Goal: Use online tool/utility: Utilize a website feature to perform a specific function

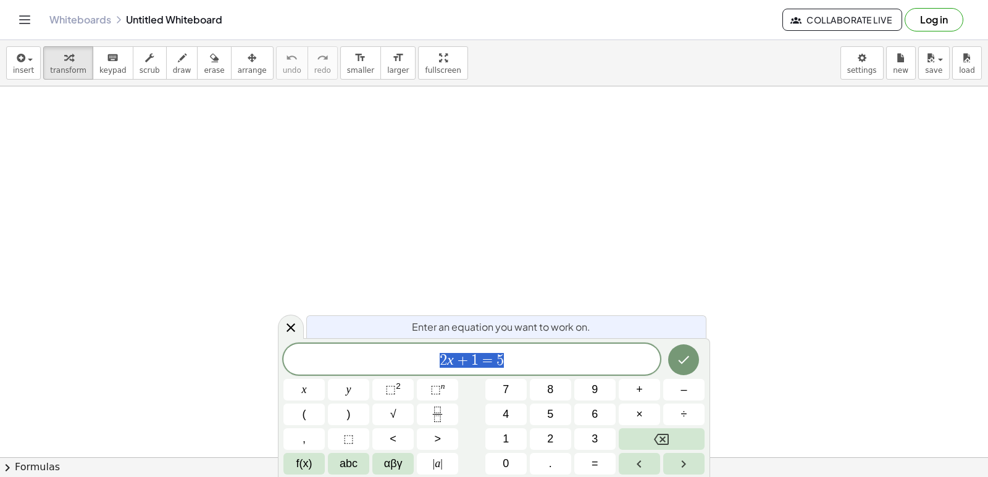
click at [596, 361] on span "2 x + 1 = 5" at bounding box center [471, 360] width 377 height 17
click at [282, 320] on div at bounding box center [291, 326] width 26 height 24
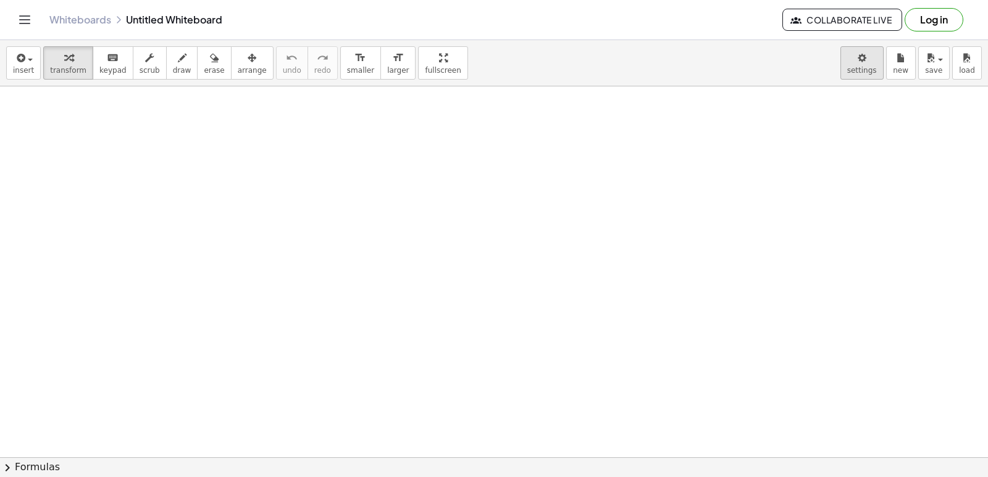
click at [867, 61] on body "Graspable Math Activities Get Started Activity Bank Assigned Work Classes White…" at bounding box center [494, 238] width 988 height 477
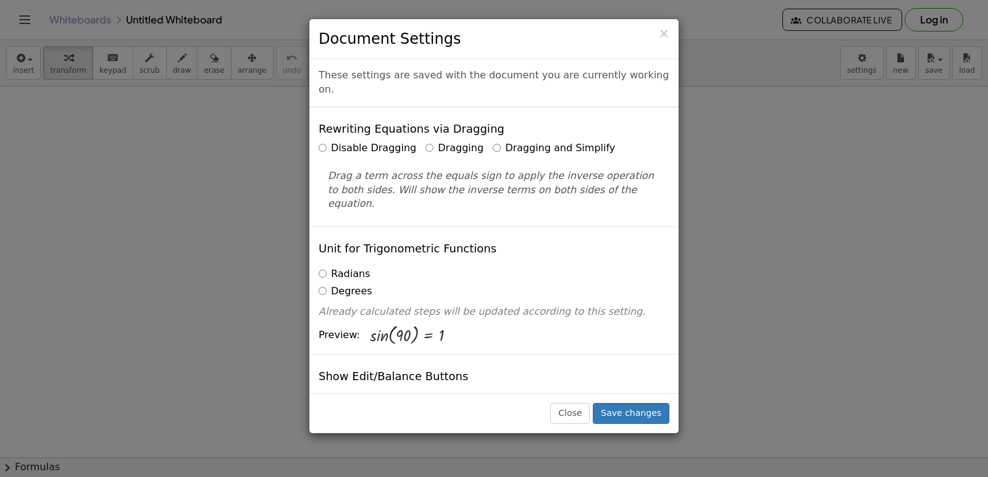
drag, startPoint x: 867, startPoint y: 61, endPoint x: 880, endPoint y: 230, distance: 169.7
click at [880, 230] on div "× Document Settings These settings are saved with the document you are currentl…" at bounding box center [494, 238] width 988 height 477
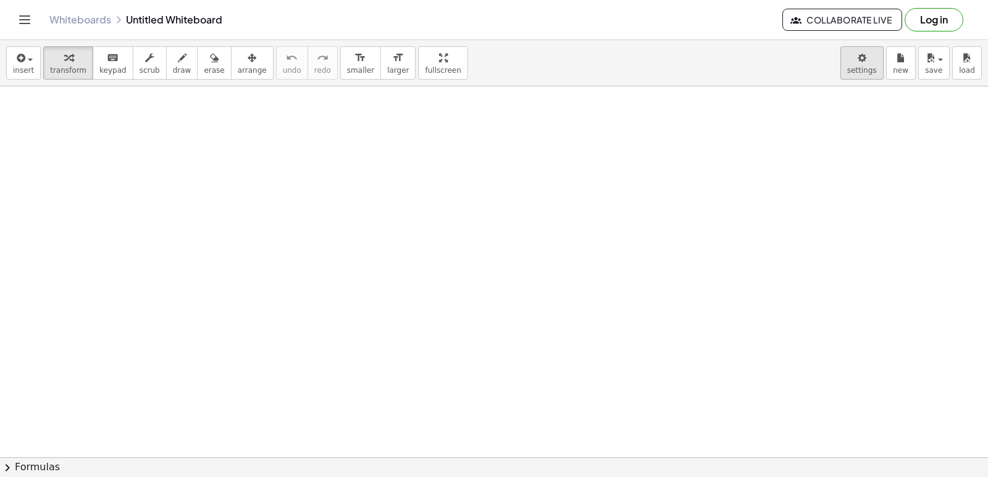
click at [856, 69] on body "Graspable Math Activities Get Started Activity Bank Assigned Work Classes White…" at bounding box center [494, 238] width 988 height 477
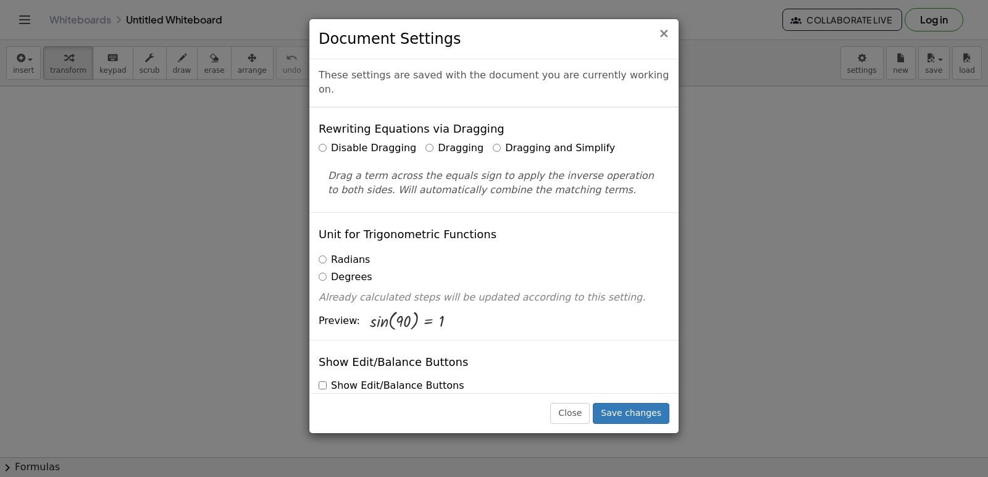
click at [663, 31] on span "×" at bounding box center [663, 33] width 11 height 15
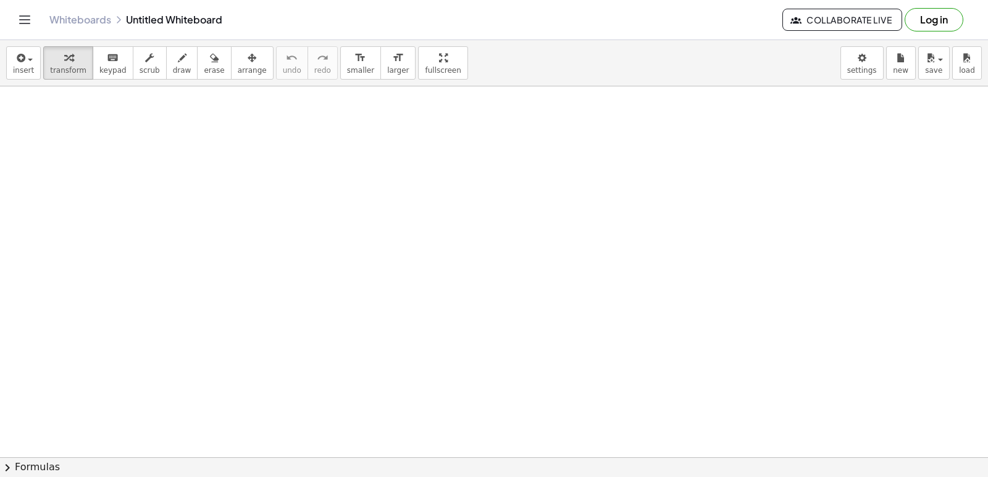
drag, startPoint x: 122, startPoint y: 167, endPoint x: 128, endPoint y: 169, distance: 6.3
drag, startPoint x: 790, startPoint y: 342, endPoint x: 918, endPoint y: 265, distance: 148.5
drag, startPoint x: 918, startPoint y: 265, endPoint x: 471, endPoint y: 428, distance: 475.0
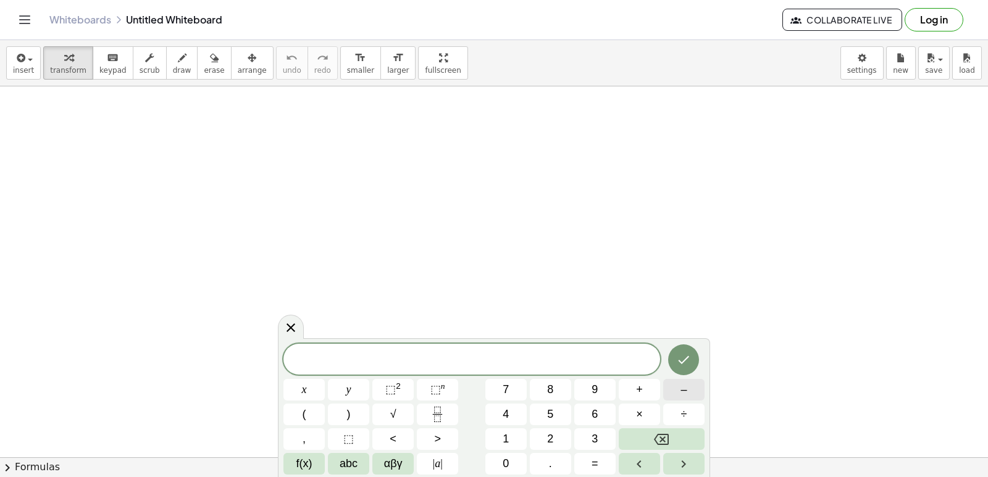
click at [685, 390] on span "–" at bounding box center [683, 390] width 6 height 17
click at [518, 245] on body "Graspable Math Activities Get Started Activity Bank Assigned Work Classes White…" at bounding box center [494, 238] width 988 height 477
click at [498, 340] on div "x y ⬚ 2 ⬚ n 7 8 9 + – ( ) √ 4 5 6 × ÷ , ⬚ < > 1 2 3 f(x) abc αβγ | a | 0 . =" at bounding box center [494, 408] width 432 height 140
click at [506, 389] on span "7" at bounding box center [506, 390] width 6 height 17
click at [307, 382] on button "x" at bounding box center [303, 390] width 41 height 22
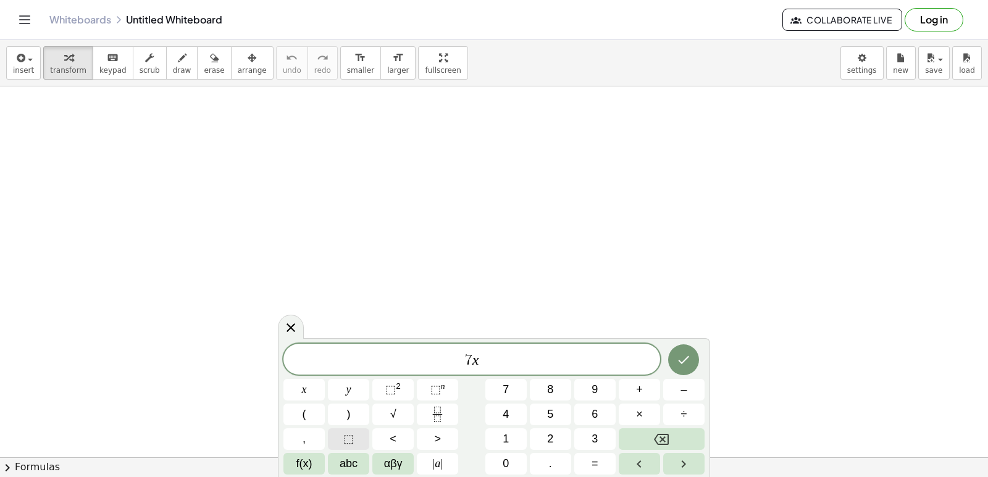
click at [356, 439] on button "⬚" at bounding box center [348, 440] width 41 height 22
click at [669, 440] on icon "Backspace" at bounding box center [661, 439] width 15 height 11
click at [398, 380] on button "⬚ 2" at bounding box center [392, 390] width 41 height 22
click at [674, 356] on button "Done" at bounding box center [683, 357] width 31 height 31
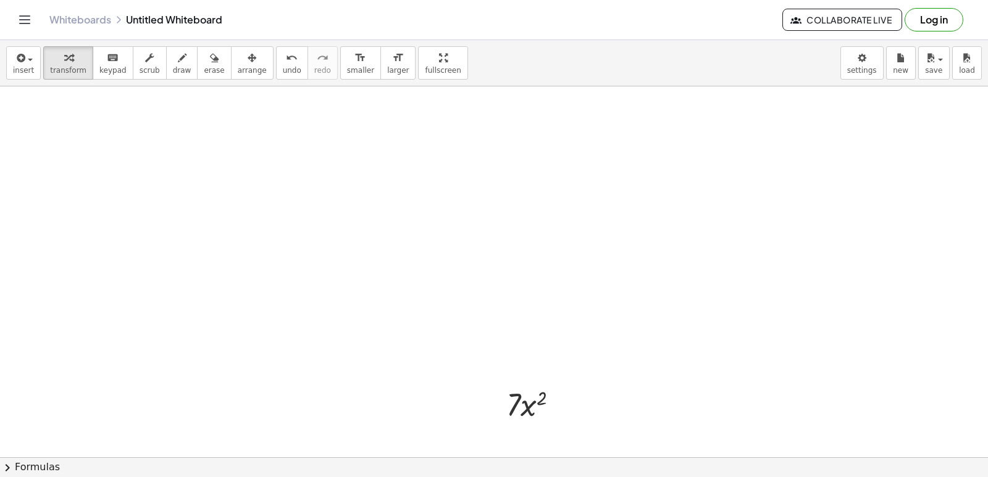
drag, startPoint x: 669, startPoint y: 356, endPoint x: 483, endPoint y: 299, distance: 194.2
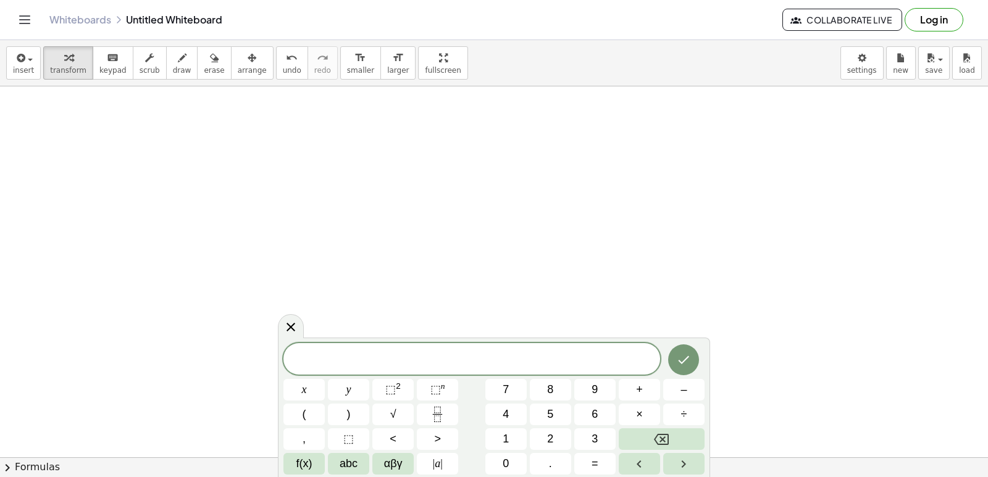
drag, startPoint x: 540, startPoint y: 230, endPoint x: 532, endPoint y: 249, distance: 20.8
drag, startPoint x: 532, startPoint y: 249, endPoint x: 283, endPoint y: 327, distance: 261.1
drag, startPoint x: 278, startPoint y: 329, endPoint x: 269, endPoint y: 295, distance: 36.0
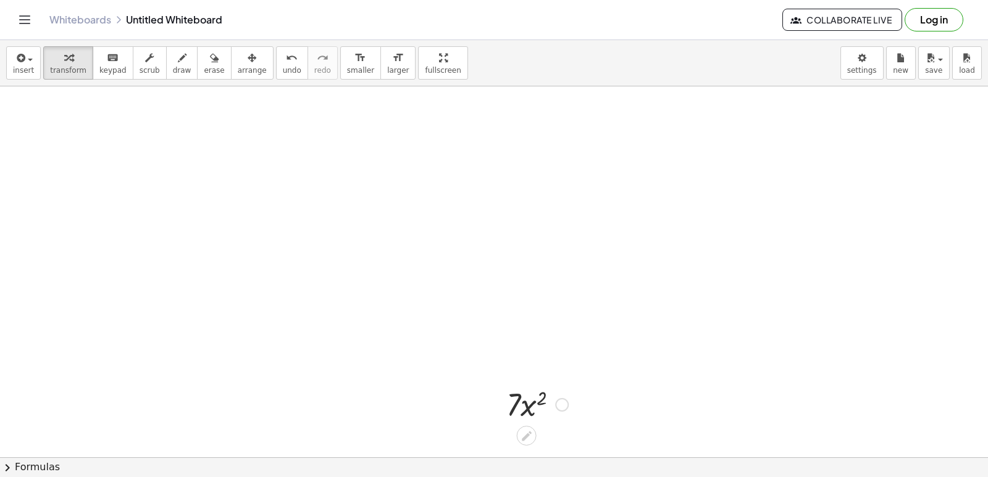
click at [522, 406] on div at bounding box center [537, 404] width 74 height 42
click at [523, 397] on div at bounding box center [537, 404] width 74 height 42
click at [506, 397] on div at bounding box center [537, 404] width 74 height 42
drag, startPoint x: 511, startPoint y: 391, endPoint x: 509, endPoint y: 398, distance: 7.0
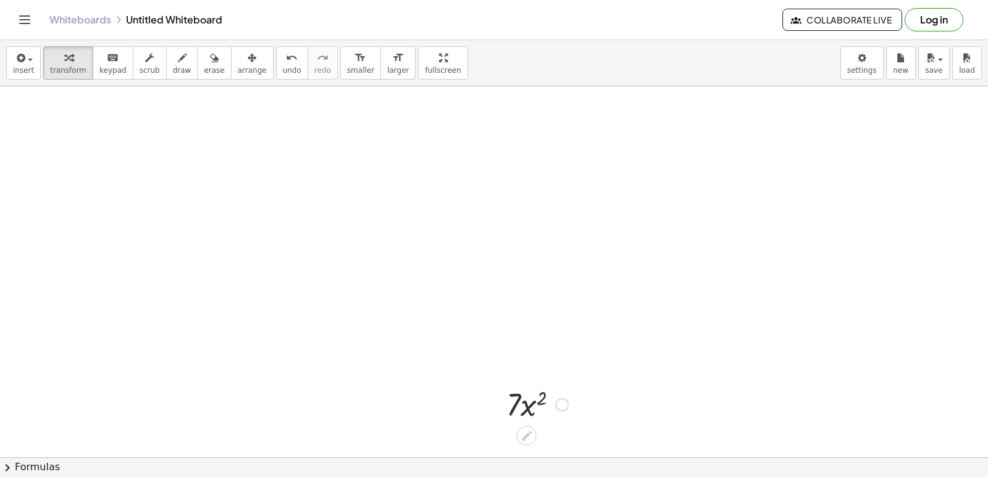
drag, startPoint x: 509, startPoint y: 398, endPoint x: 523, endPoint y: 409, distance: 17.2
click at [523, 409] on div at bounding box center [537, 404] width 74 height 42
click at [516, 391] on div at bounding box center [537, 404] width 74 height 42
click at [541, 401] on div at bounding box center [537, 404] width 74 height 42
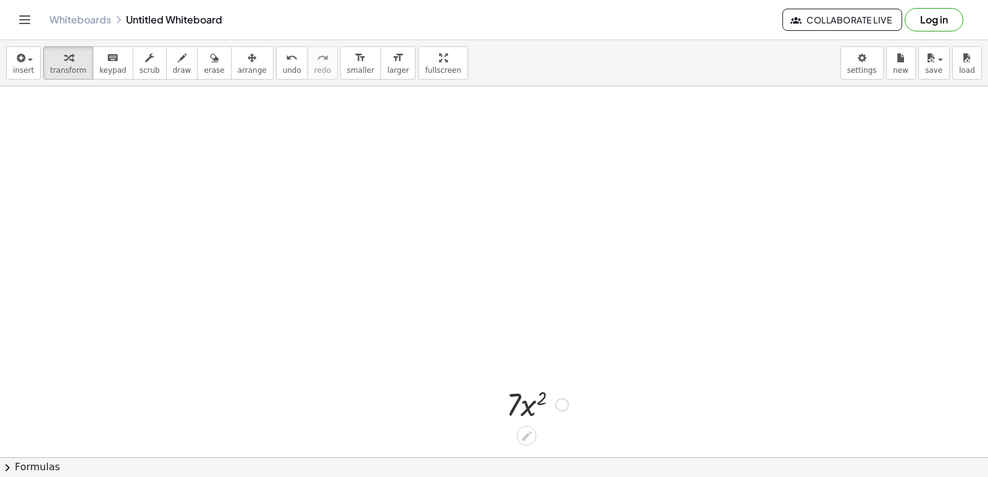
click at [541, 401] on div at bounding box center [537, 404] width 74 height 42
click at [503, 412] on div at bounding box center [497, 404] width 19 height 48
drag, startPoint x: 503, startPoint y: 412, endPoint x: 558, endPoint y: 421, distance: 55.1
click at [558, 421] on div at bounding box center [537, 404] width 74 height 42
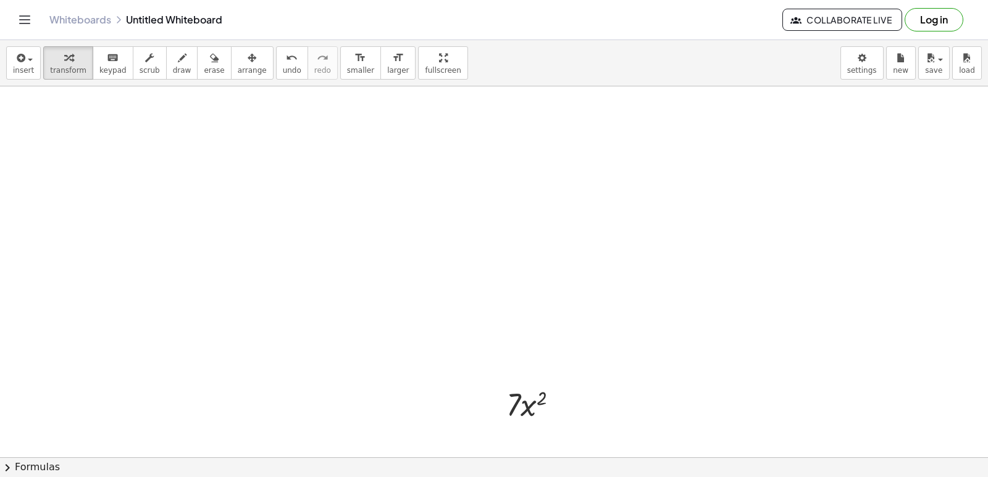
click at [521, 431] on icon at bounding box center [526, 436] width 13 height 13
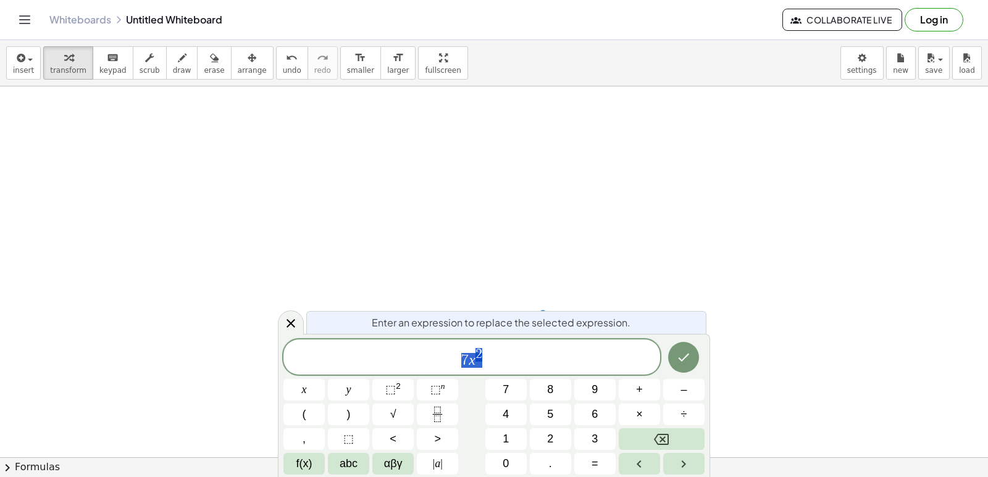
scroll to position [120, 0]
click at [488, 354] on span "7 x 2 ​" at bounding box center [471, 358] width 377 height 22
click at [685, 365] on icon "Done" at bounding box center [683, 357] width 15 height 15
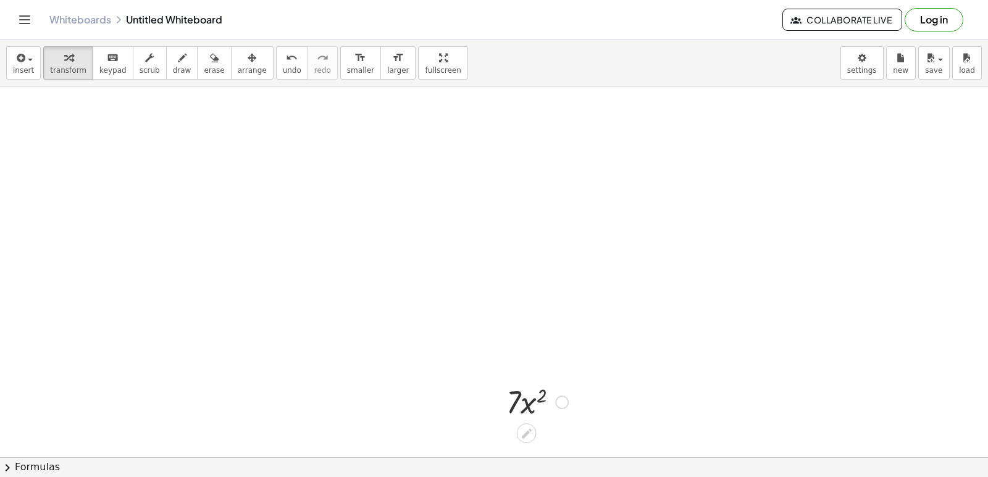
scroll to position [0, 0]
click at [562, 404] on div at bounding box center [562, 405] width 14 height 14
click at [562, 404] on div "Fix a mistake Transform line Copy line as LaTeX Copy derivation as LaTeX Expand…" at bounding box center [562, 405] width 14 height 14
click at [527, 404] on div at bounding box center [537, 404] width 74 height 42
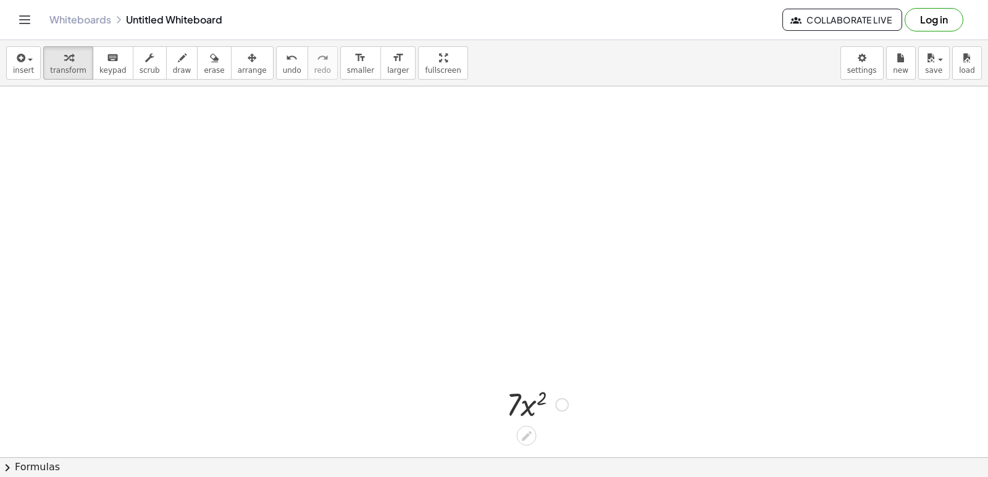
click at [527, 404] on div at bounding box center [537, 404] width 74 height 42
click at [560, 399] on div "Fix a mistake Transform line Copy line as LaTeX Copy derivation as LaTeX Expand…" at bounding box center [562, 405] width 14 height 14
